Goal: Task Accomplishment & Management: Use online tool/utility

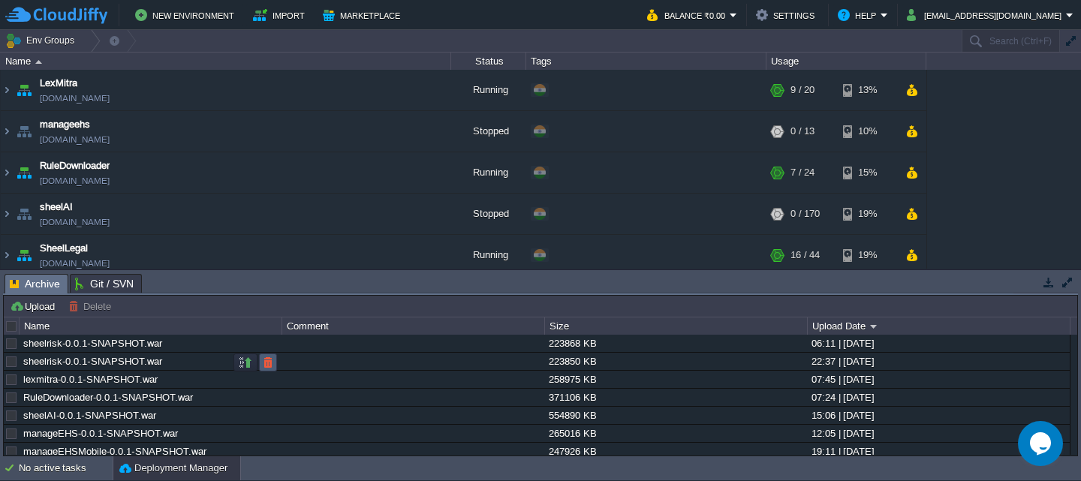
click at [267, 368] on button "button" at bounding box center [268, 363] width 14 height 14
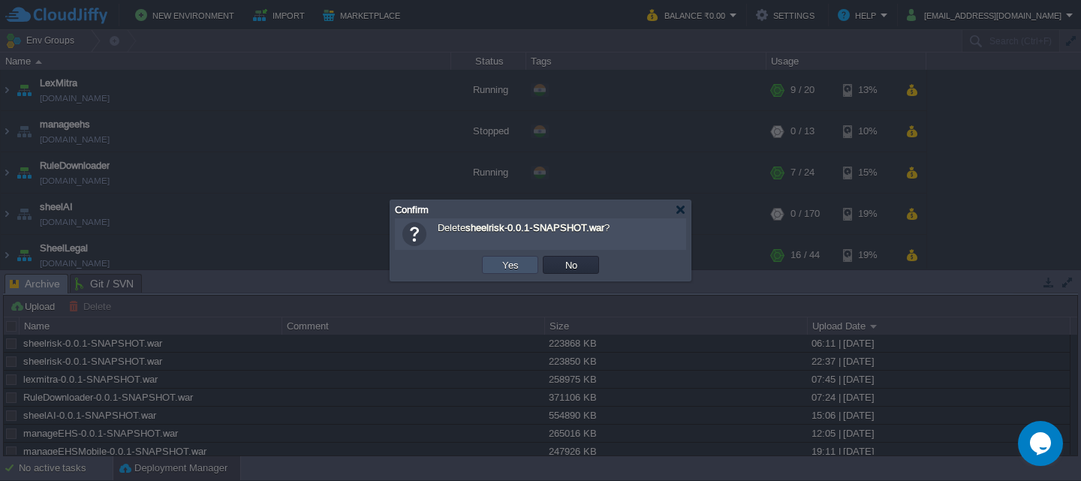
click at [502, 269] on button "Yes" at bounding box center [511, 265] width 26 height 14
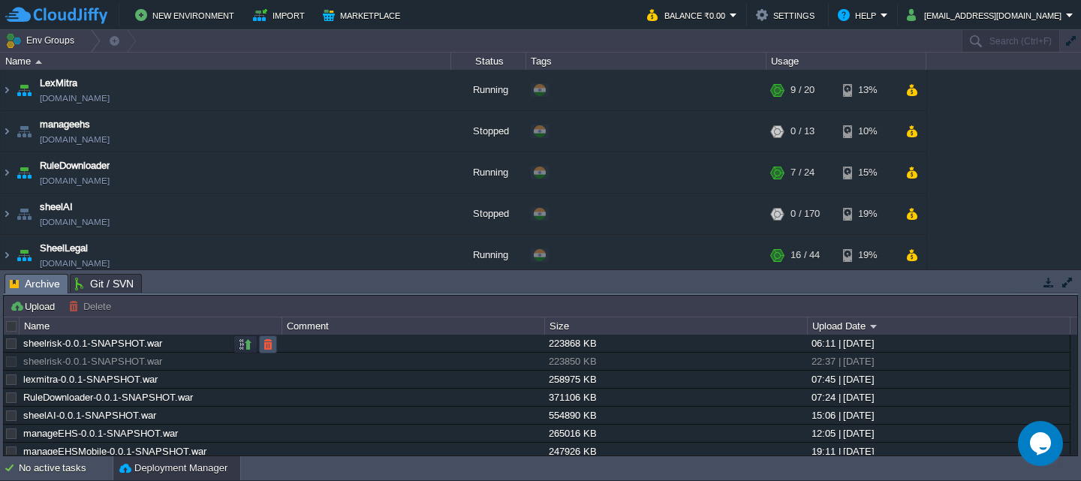
click at [265, 343] on button "button" at bounding box center [268, 345] width 14 height 14
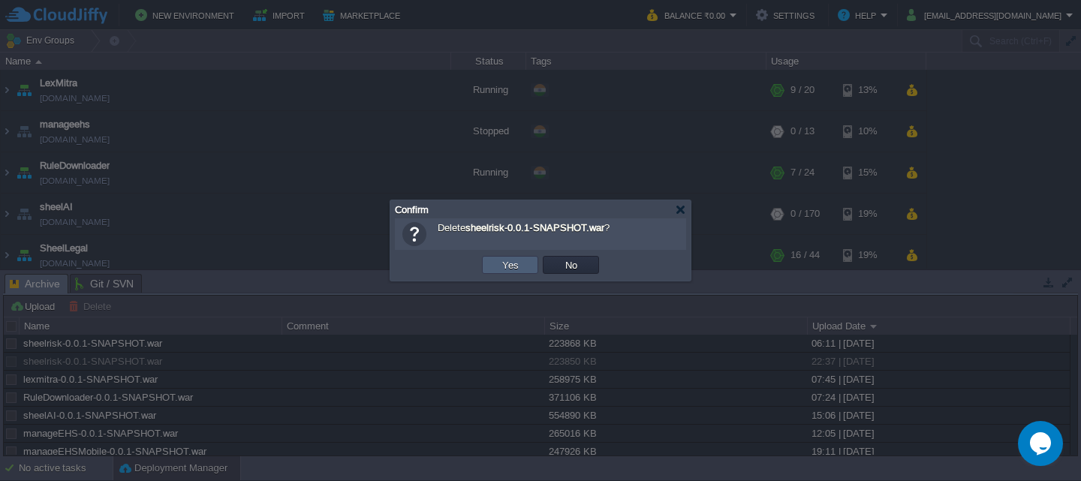
click at [492, 263] on td "Yes" at bounding box center [510, 265] width 56 height 18
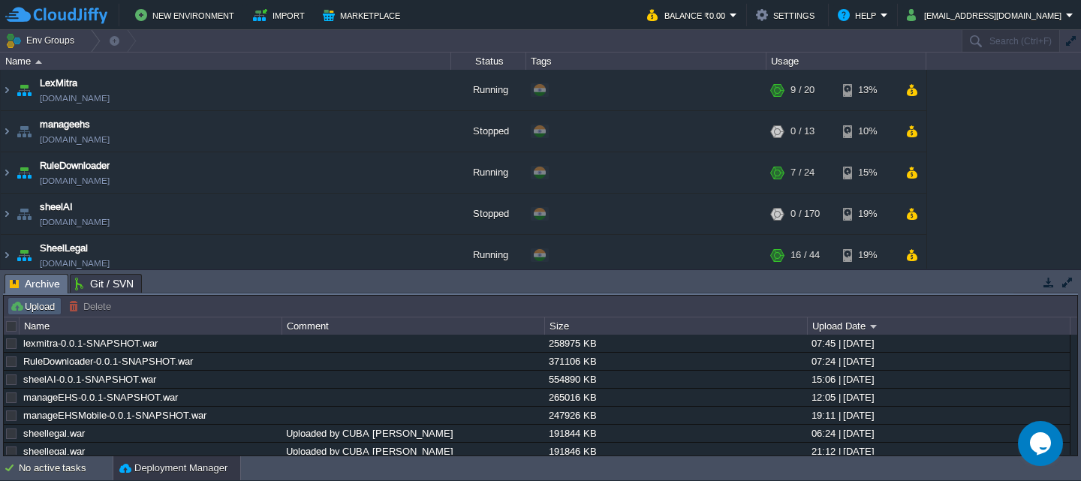
click at [44, 306] on button "Upload" at bounding box center [35, 307] width 50 height 14
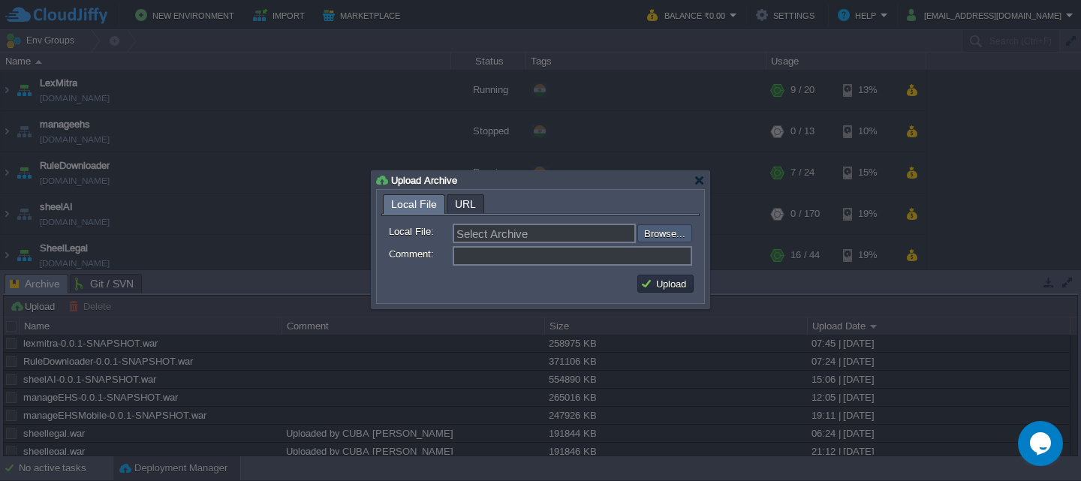
click at [686, 230] on input "file" at bounding box center [597, 233] width 190 height 18
type input "C:\fakepath\sheelrisk-0.0.1-SNAPSHOT.war"
type input "sheelrisk-0.0.1-SNAPSHOT.war"
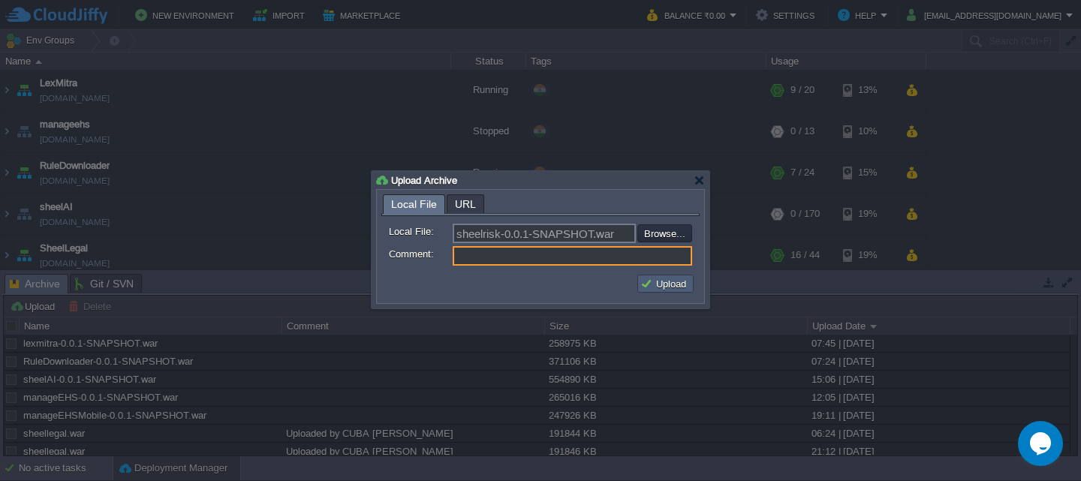
click at [659, 285] on button "Upload" at bounding box center [665, 284] width 50 height 14
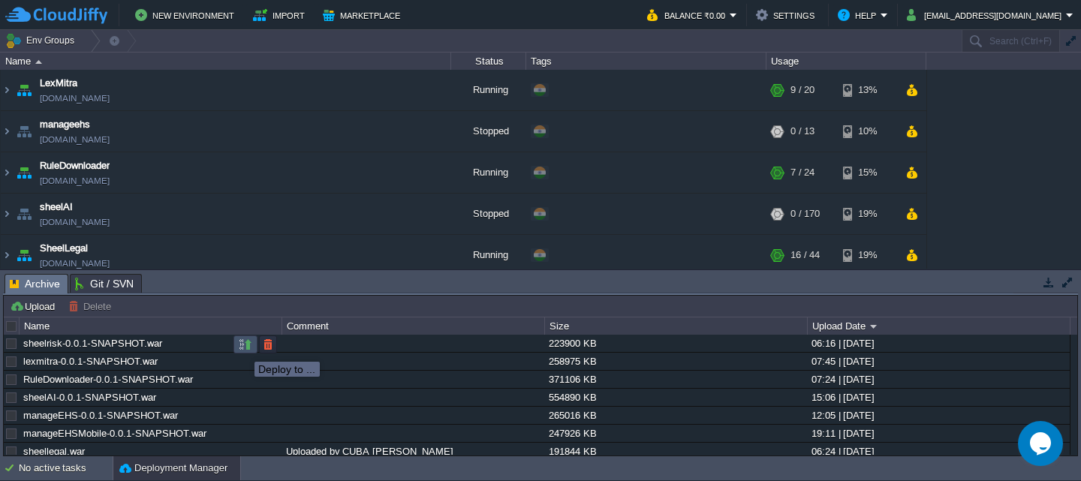
click at [244, 348] on button "button" at bounding box center [246, 345] width 14 height 14
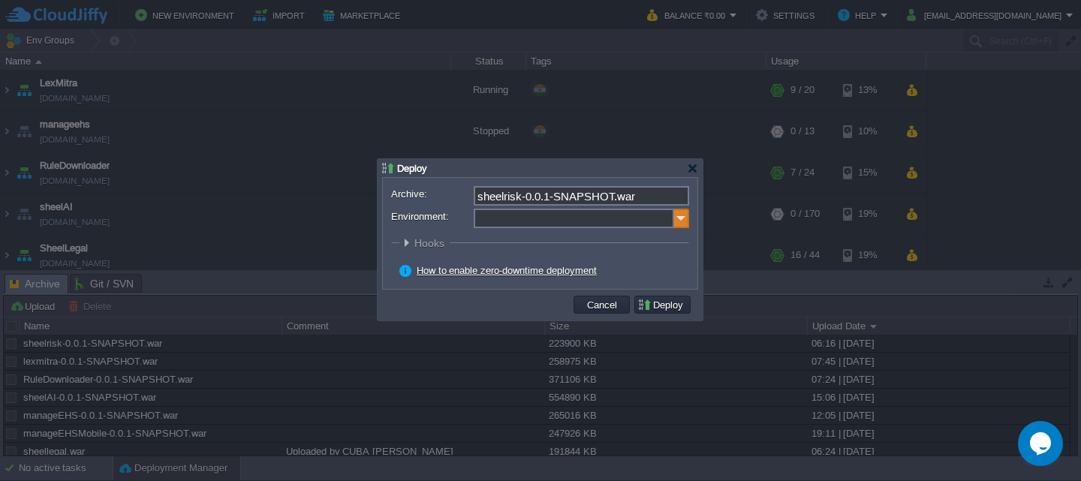
click at [685, 220] on img at bounding box center [681, 219] width 15 height 20
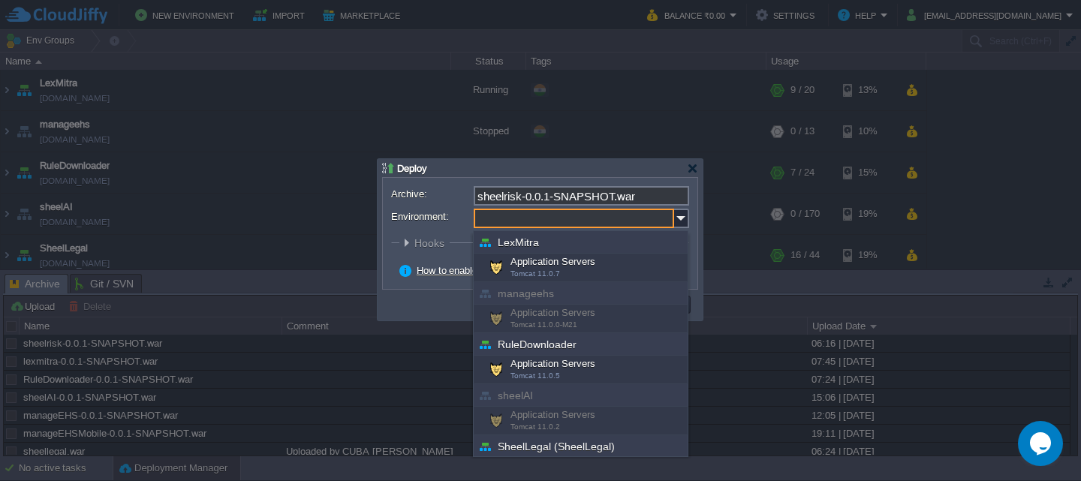
scroll to position [132, 0]
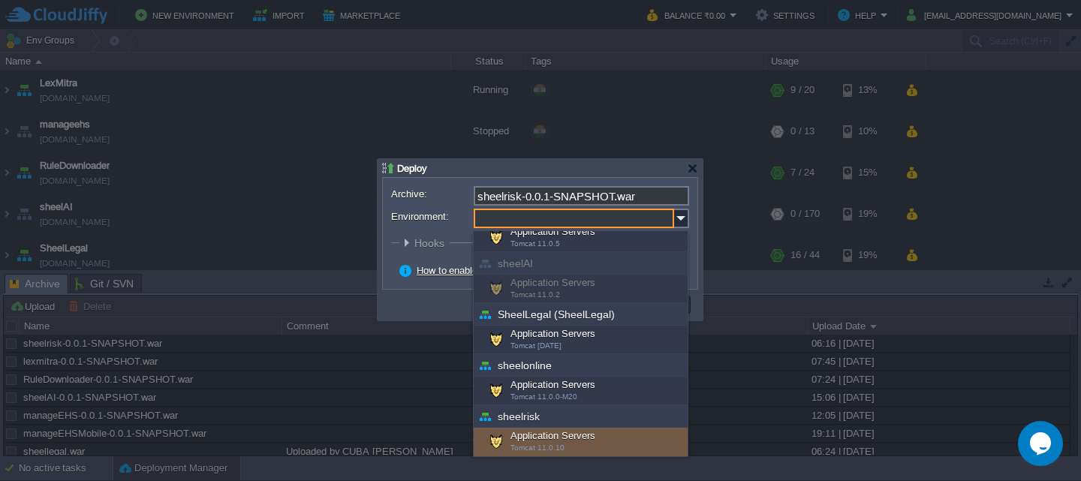
click at [567, 438] on div "Application Servers Tomcat 11.0.10" at bounding box center [581, 442] width 214 height 29
type input "Application Servers (sheelrisk)"
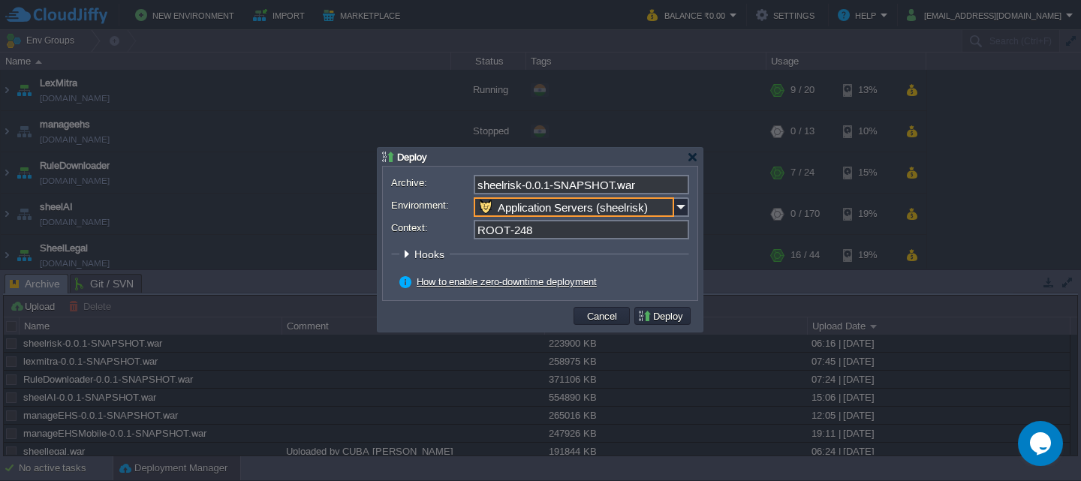
click at [562, 236] on input "ROOT-248" at bounding box center [581, 230] width 215 height 20
type input "ROOT"
click at [667, 318] on button "Deploy" at bounding box center [662, 316] width 50 height 14
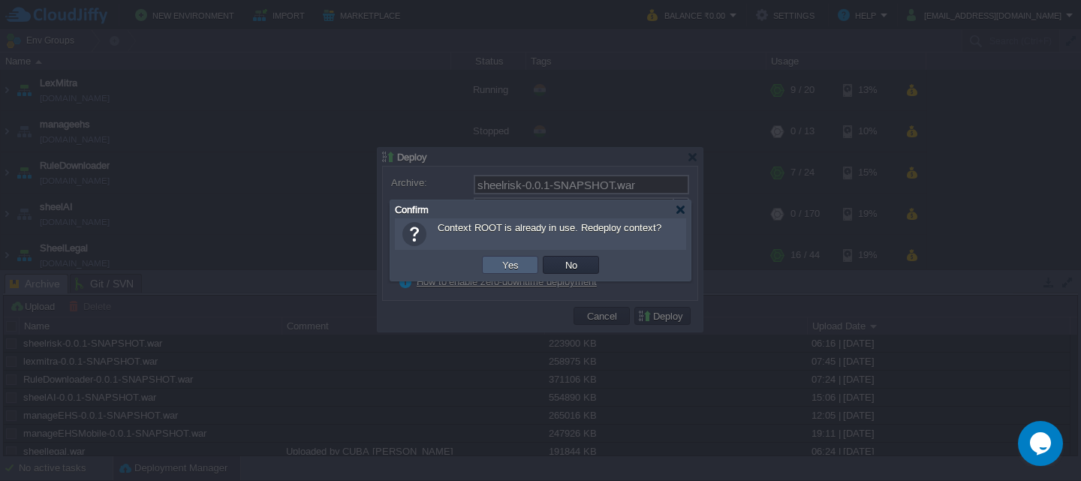
click at [502, 269] on button "Yes" at bounding box center [511, 265] width 26 height 14
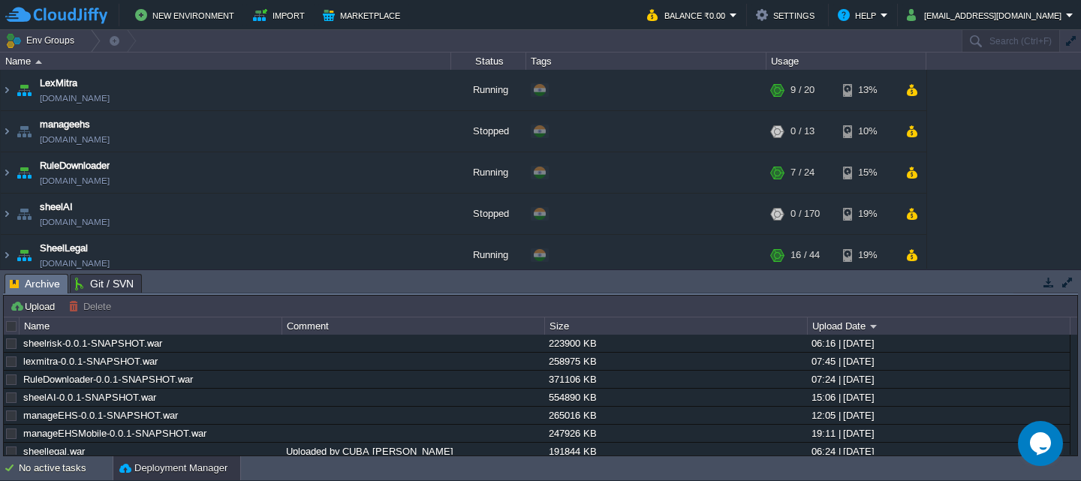
scroll to position [270, 0]
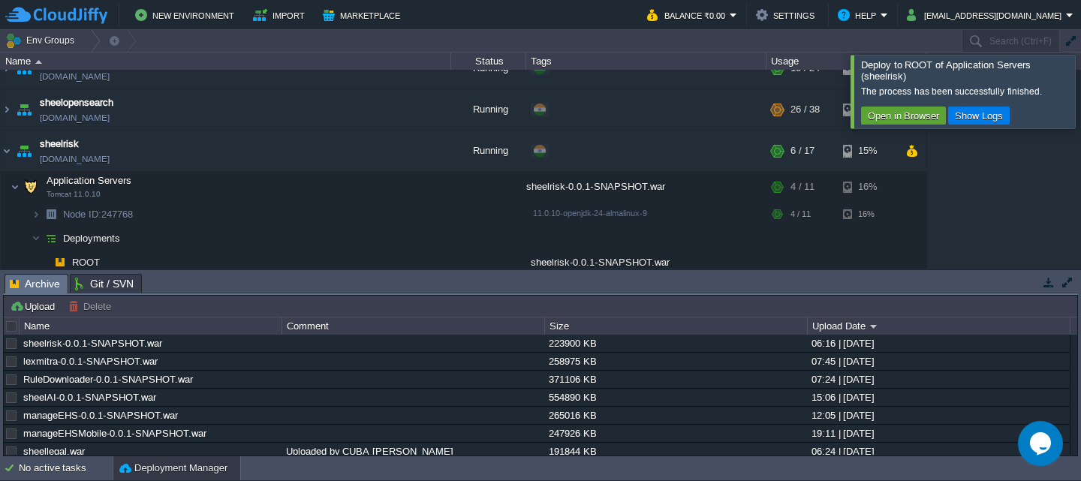
click at [1080, 98] on div at bounding box center [1099, 91] width 0 height 73
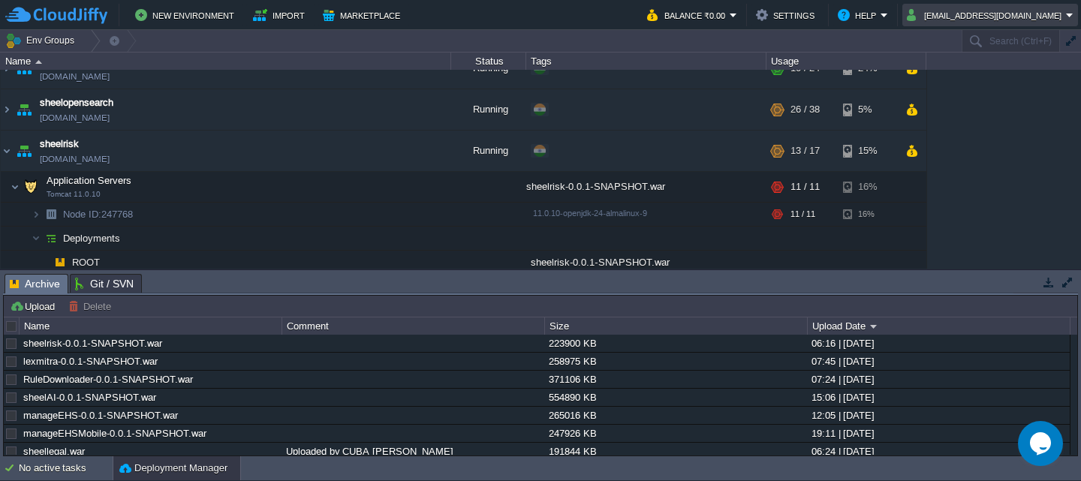
click at [1036, 18] on button "[EMAIL_ADDRESS][DOMAIN_NAME]" at bounding box center [986, 15] width 159 height 18
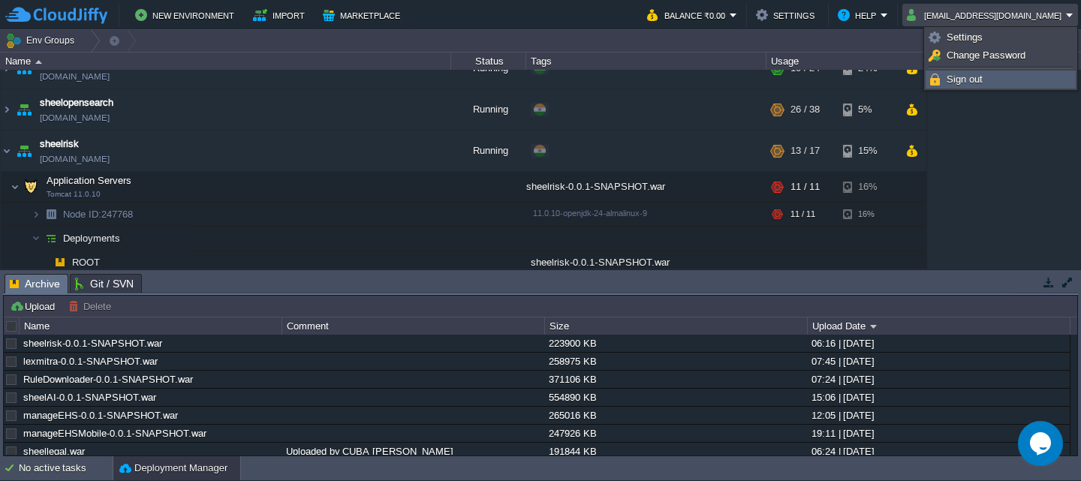
click at [967, 79] on span "Sign out" at bounding box center [965, 79] width 36 height 11
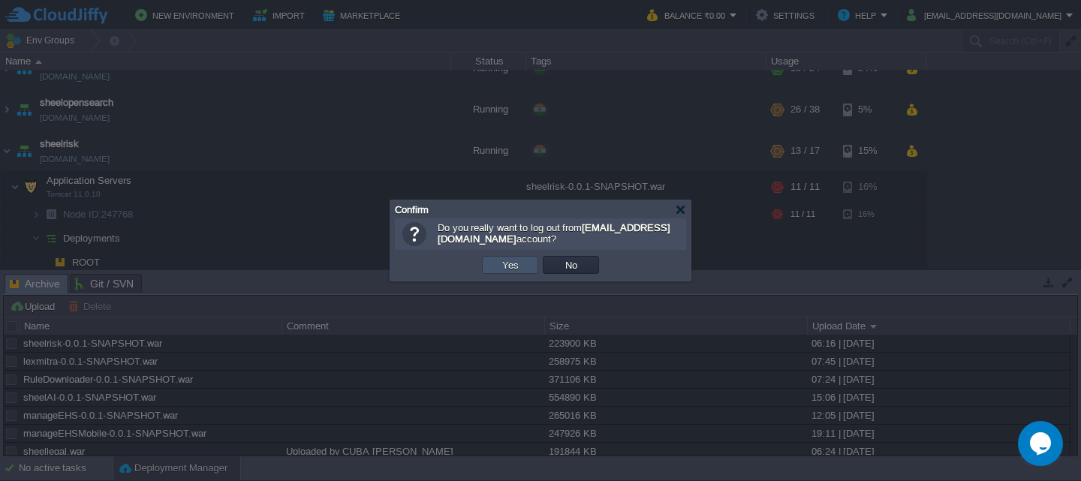
click at [510, 268] on button "Yes" at bounding box center [511, 265] width 26 height 14
